Goal: Information Seeking & Learning: Compare options

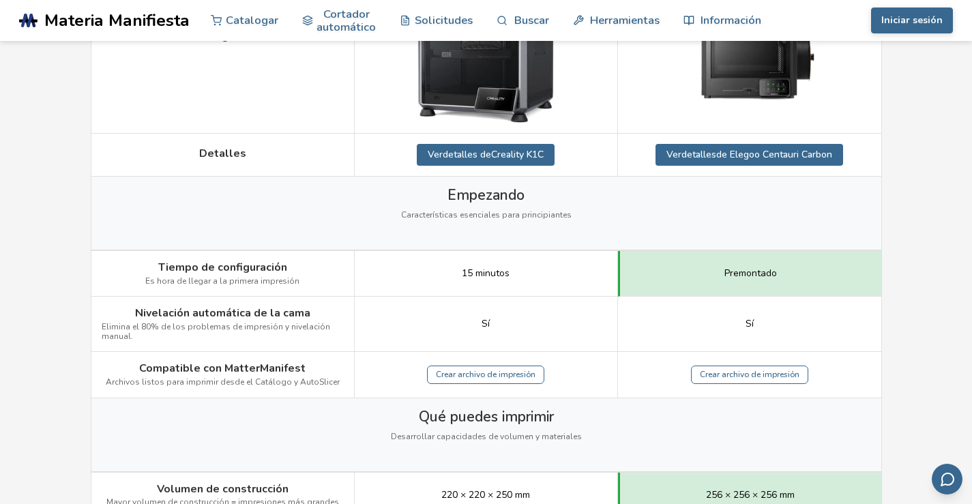
scroll to position [409, 0]
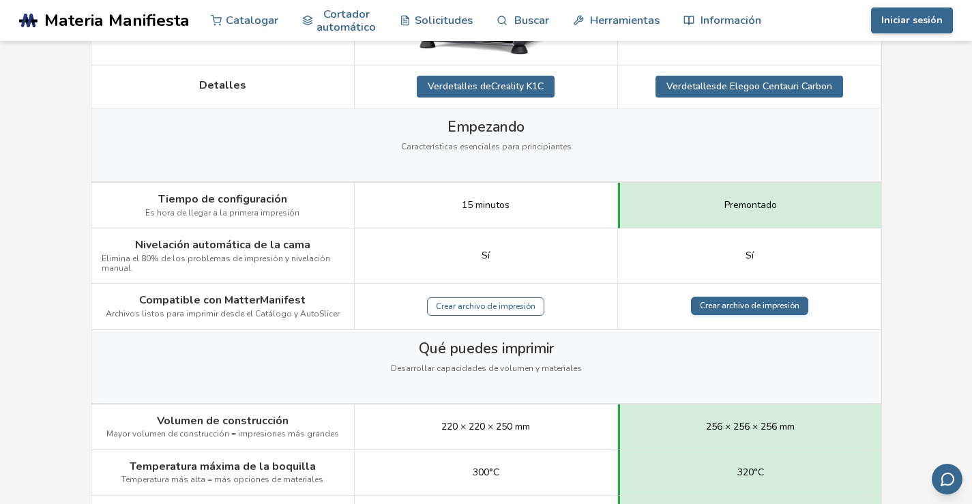
click at [761, 299] on link "Crear archivo de impresión" at bounding box center [749, 306] width 117 height 19
